Goal: Check status: Check status

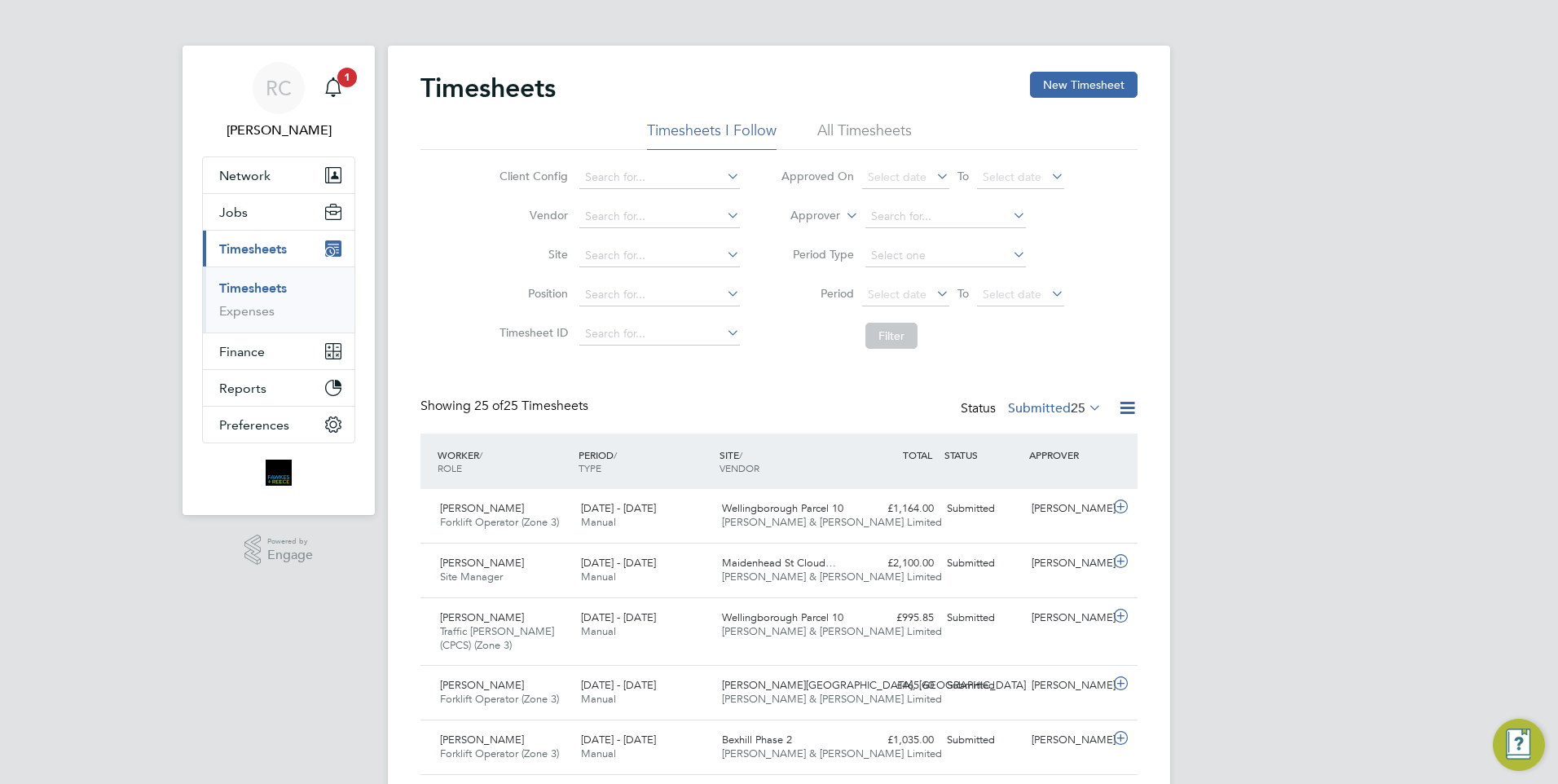
click at [1036, 402] on label "Submitted 25" at bounding box center [1055, 408] width 93 height 16
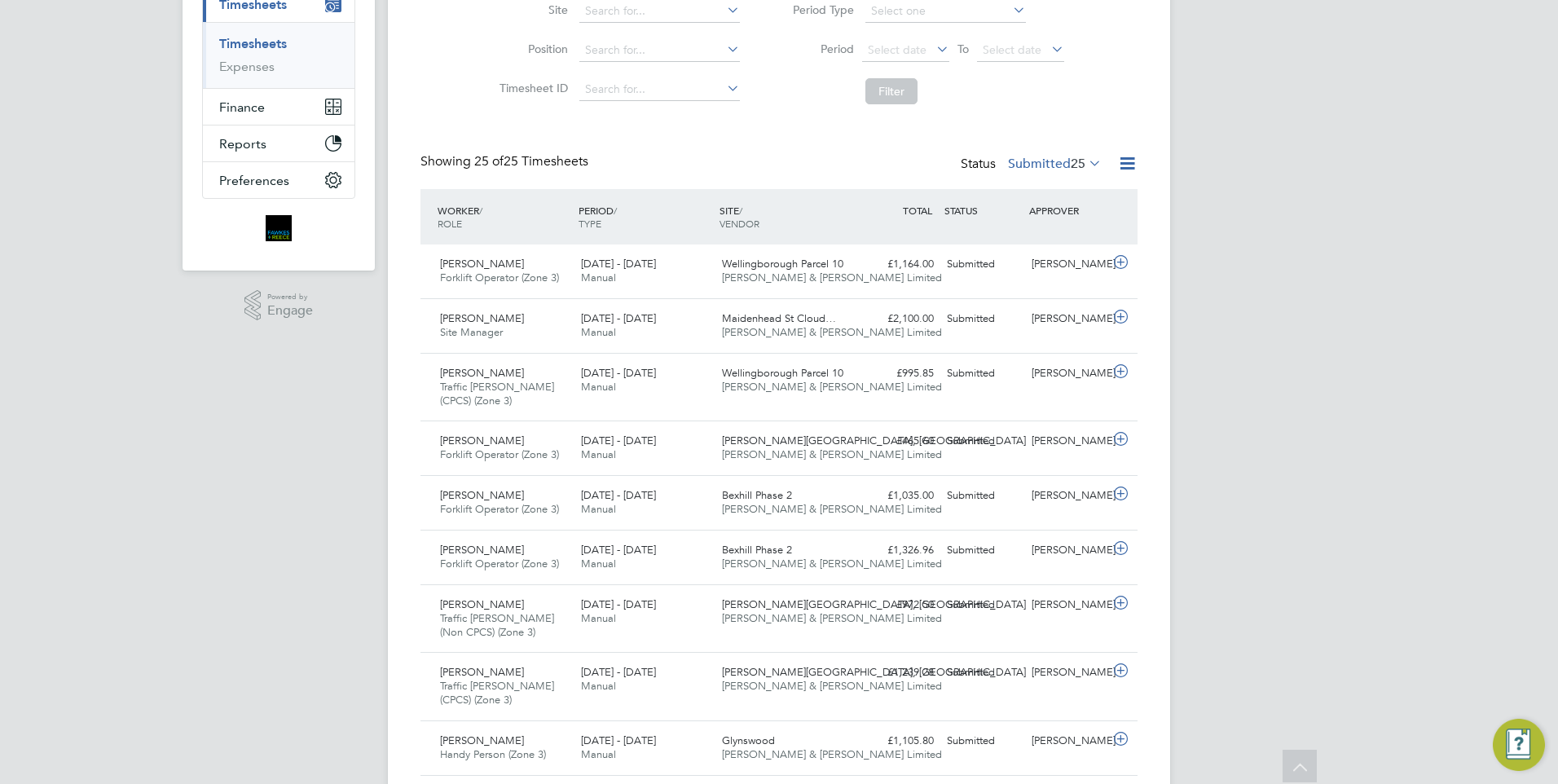
scroll to position [231, 0]
